Goal: Find specific page/section: Find specific page/section

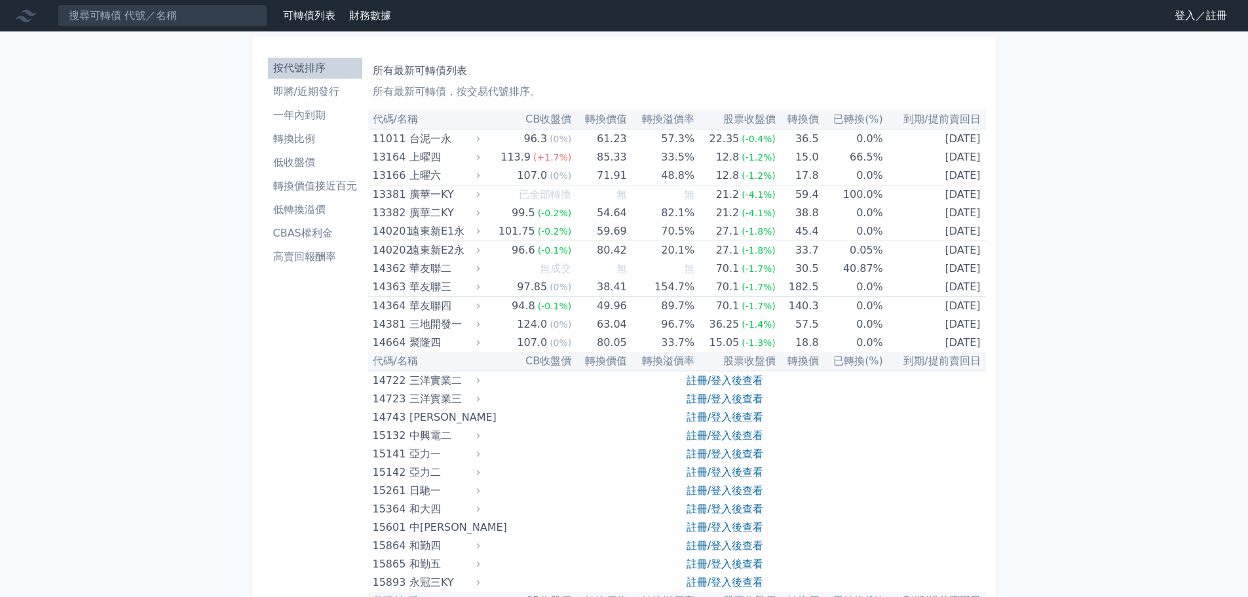
click at [1119, 19] on nav "可轉債列表 財務數據 可轉債列表 財務數據 登入／註冊 登入／註冊" at bounding box center [624, 15] width 1248 height 31
click at [1148, 15] on nav "可轉債列表 財務數據 可轉債列表 財務數據 登入／註冊 登入／註冊" at bounding box center [624, 15] width 1248 height 31
click at [1212, 14] on link "登入／註冊" at bounding box center [1200, 15] width 73 height 21
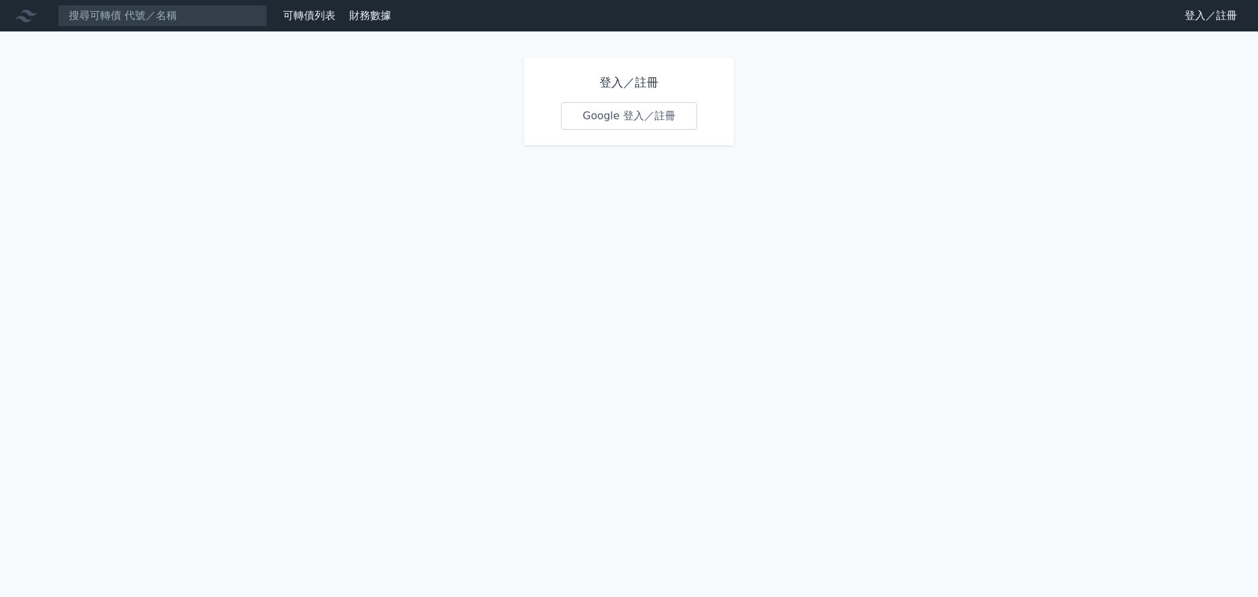
click at [613, 129] on link "Google 登入／註冊" at bounding box center [629, 116] width 136 height 28
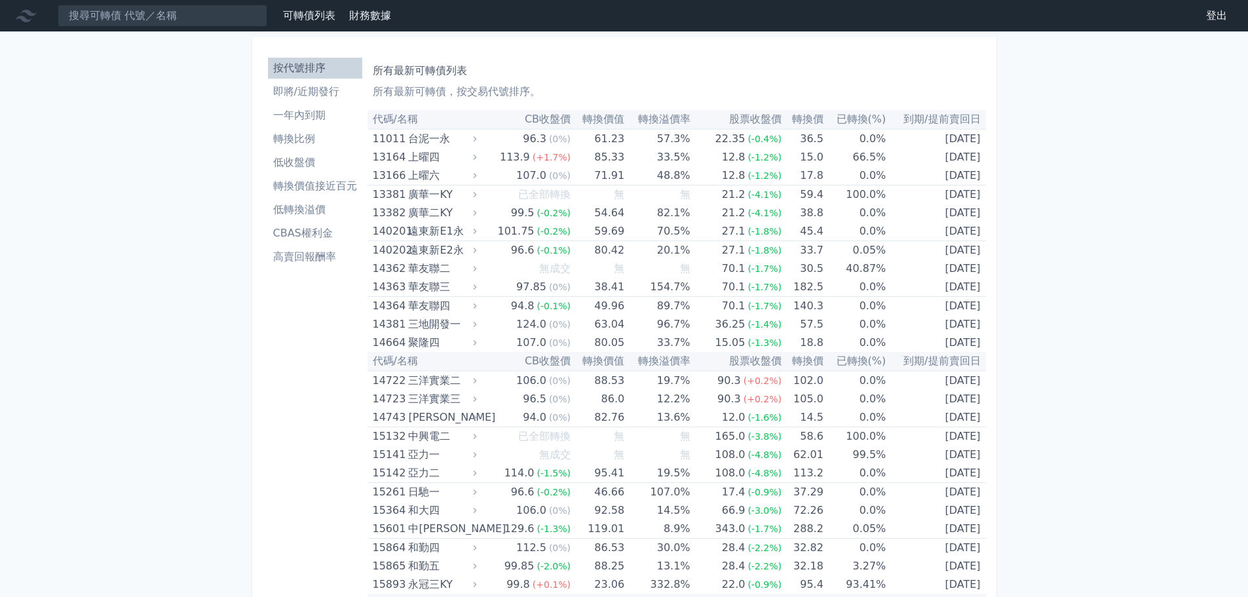
click at [307, 123] on li "一年內到期" at bounding box center [315, 115] width 94 height 16
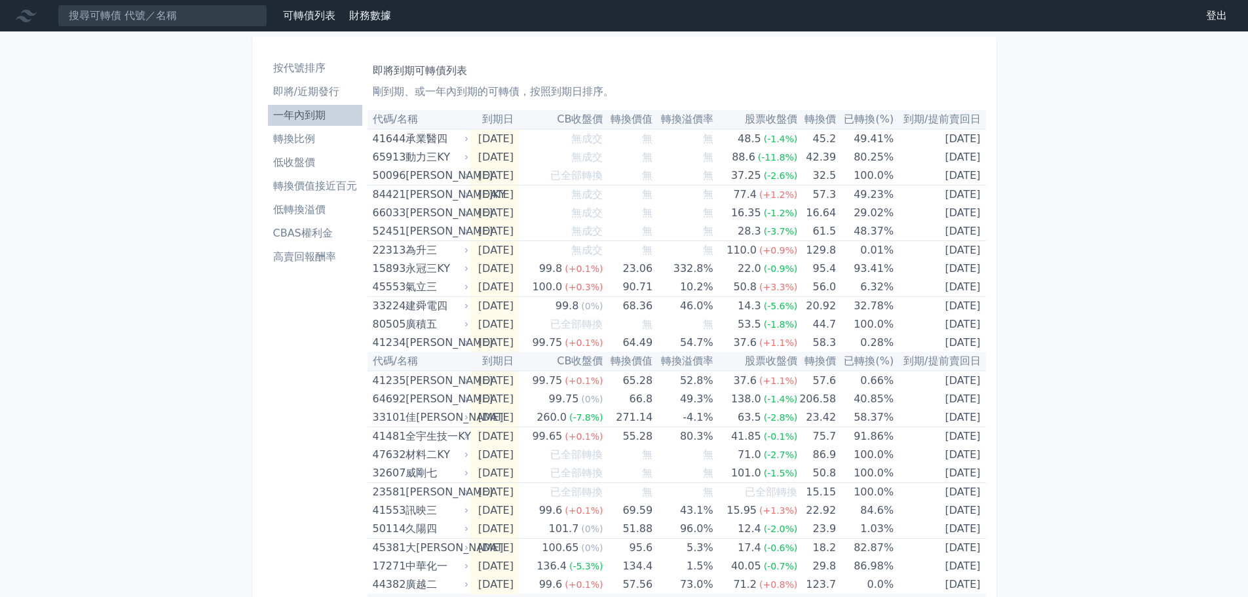
click at [290, 119] on li "一年內到期" at bounding box center [315, 115] width 94 height 16
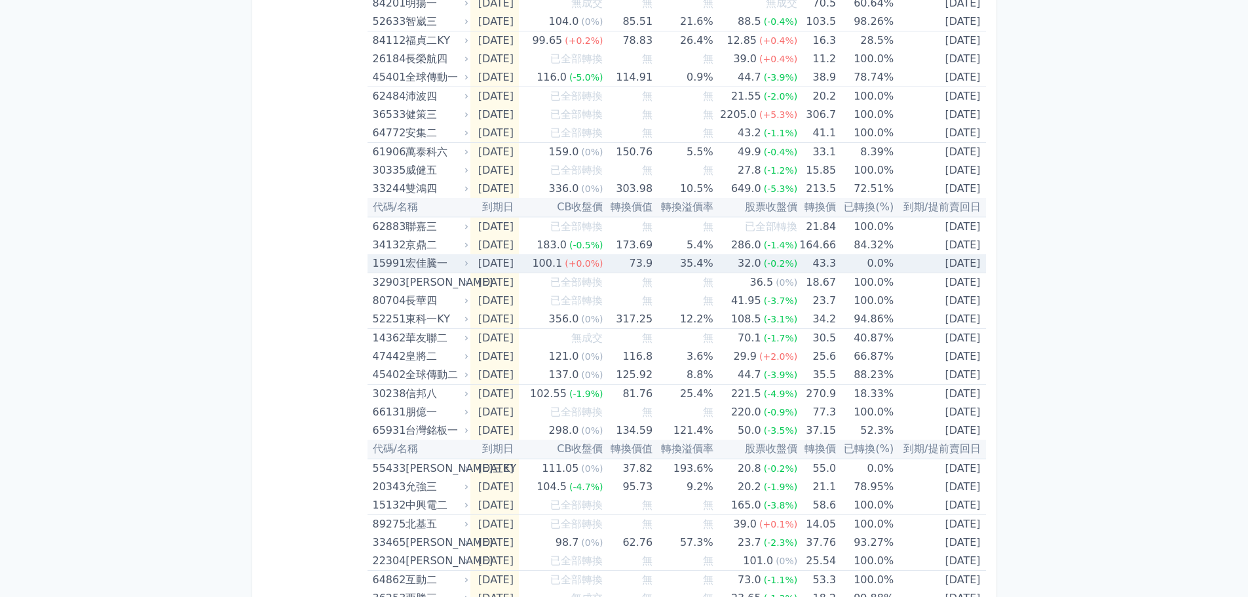
scroll to position [721, 0]
